Goal: Communication & Community: Answer question/provide support

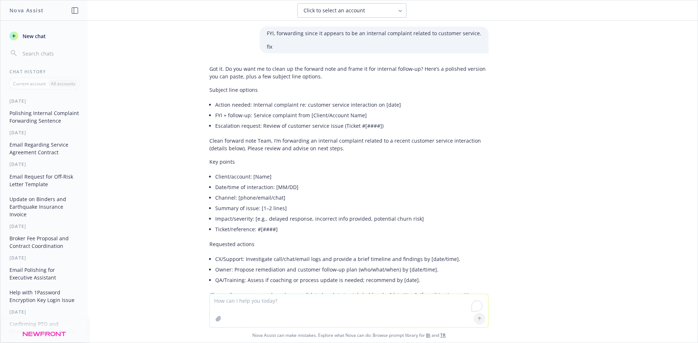
scroll to position [5286, 0]
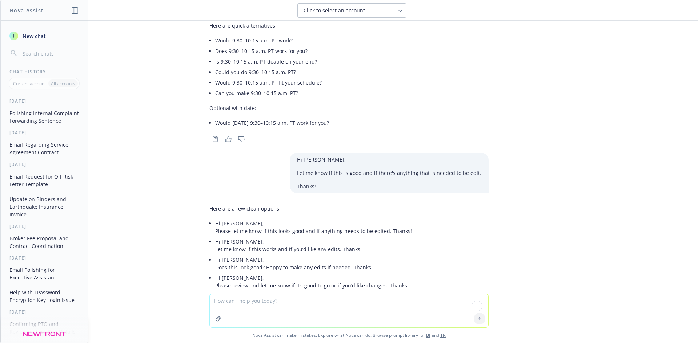
click at [277, 302] on textarea "To enrich screen reader interactions, please activate Accessibility in Grammarl…" at bounding box center [349, 310] width 278 height 33
paste textarea "Hi Team! Just to recap the dates and times of scheduled meetings for TPA RFP fo…"
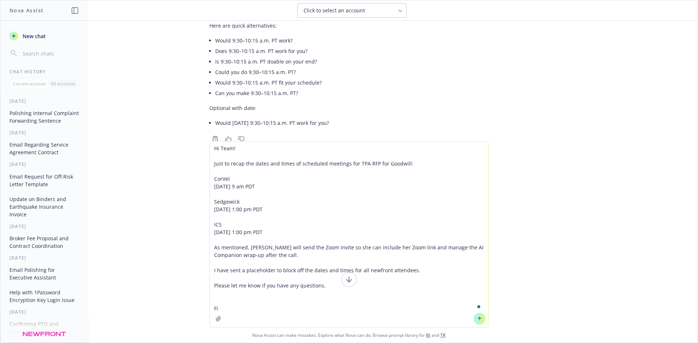
type textarea "Hi Team! Just to recap the dates and times of scheduled meetings for TPA RFP fo…"
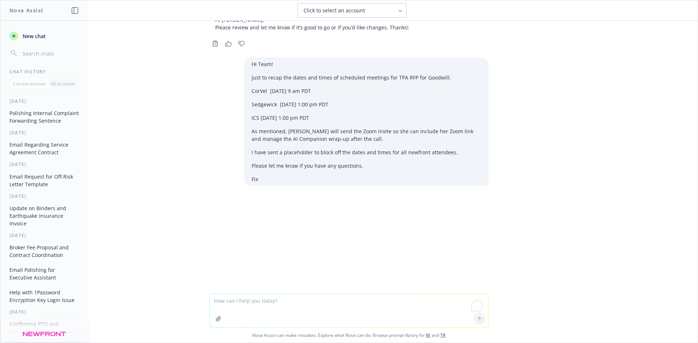
scroll to position [5549, 0]
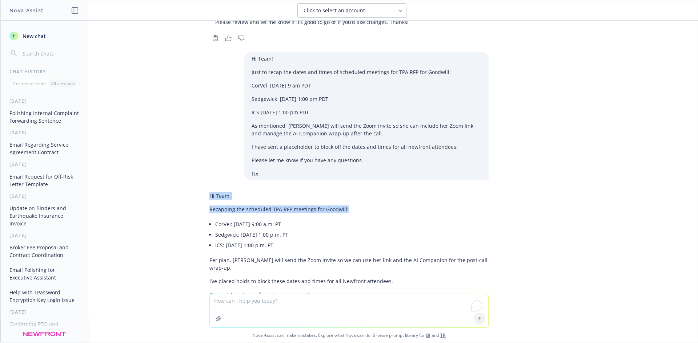
drag, startPoint x: 349, startPoint y: 176, endPoint x: 179, endPoint y: 162, distance: 169.9
click at [178, 163] on div "FYI, forwarding since it appears to be an internal complaint related to custome…" at bounding box center [348, 157] width 697 height 273
copy div "Hi Team, Recapping the scheduled TPA RFP meetings for Goodwill:"
click at [231, 219] on ul "CorVel: [DATE] 9:00 a.m. PT Sedgwick: [DATE] 1:00 p.m. PT ICS: [DATE] 1:00 p.m.…" at bounding box center [351, 235] width 273 height 32
drag, startPoint x: 203, startPoint y: 232, endPoint x: 206, endPoint y: 235, distance: 4.1
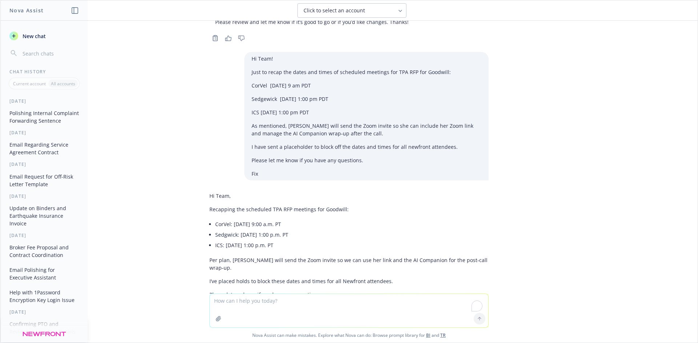
click at [204, 232] on div "Hi Team, Recapping the scheduled TPA RFP meetings for Goodwill: CorVel: [DATE] …" at bounding box center [348, 251] width 291 height 125
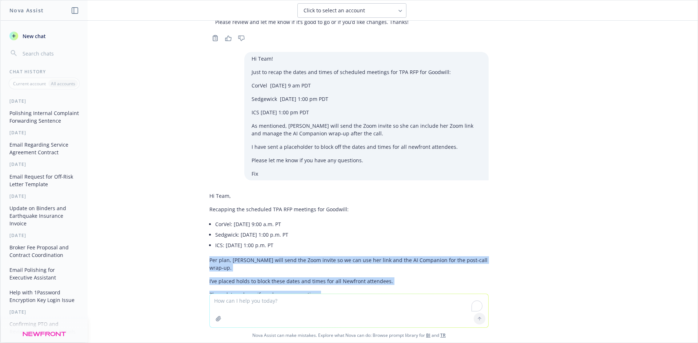
drag, startPoint x: 201, startPoint y: 226, endPoint x: 330, endPoint y: 257, distance: 132.2
click at [330, 257] on div "Hi Team, Recapping the scheduled TPA RFP meetings for Goodwill: CorVel: [DATE] …" at bounding box center [348, 251] width 291 height 125
copy div "Per plan, [PERSON_NAME] will send the Zoom invite so we can use her link and th…"
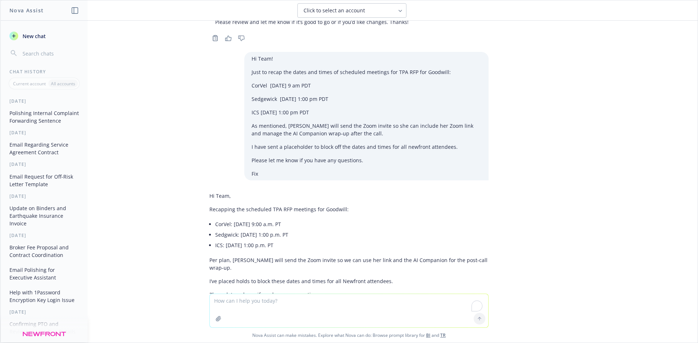
drag, startPoint x: 341, startPoint y: 212, endPoint x: 337, endPoint y: 213, distance: 4.5
click at [341, 240] on li "ICS: [DATE] 1:00 p.m. PT" at bounding box center [351, 245] width 273 height 11
drag, startPoint x: 326, startPoint y: 214, endPoint x: 204, endPoint y: 193, distance: 123.9
click at [215, 219] on ul "CorVel: [DATE] 9:00 a.m. PT Sedgwick: [DATE] 1:00 p.m. PT ICS: [DATE] 1:00 p.m.…" at bounding box center [351, 235] width 273 height 32
copy ul "CorVel: [DATE] 9:00 a.m. PT Sedgwick: [DATE] 1:00 p.m. PT ICS: [DATE] 1:00 p.m.…"
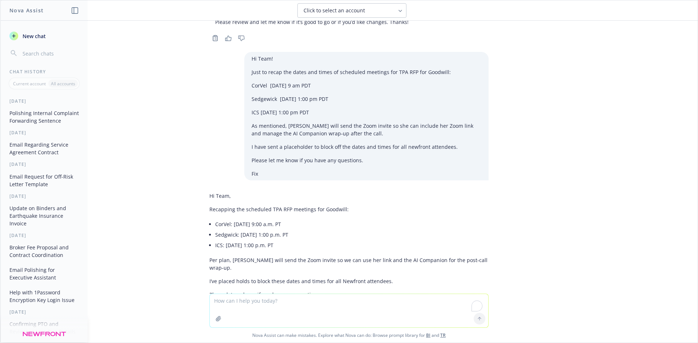
drag, startPoint x: 304, startPoint y: 233, endPoint x: 276, endPoint y: 237, distance: 28.2
click at [304, 234] on div "Hi Team, Recapping the scheduled TPA RFP meetings for Goodwill: CorVel: [DATE] …" at bounding box center [348, 245] width 279 height 112
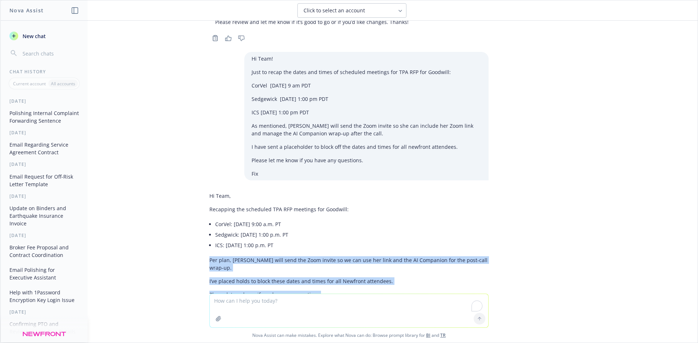
drag, startPoint x: 199, startPoint y: 231, endPoint x: 334, endPoint y: 262, distance: 137.6
click at [334, 262] on div "Hi Team, Recapping the scheduled TPA RFP meetings for Goodwill: CorVel: [DATE] …" at bounding box center [348, 251] width 291 height 125
copy div "Per plan, [PERSON_NAME] will send the Zoom invite so we can use her link and th…"
